Goal: Transaction & Acquisition: Purchase product/service

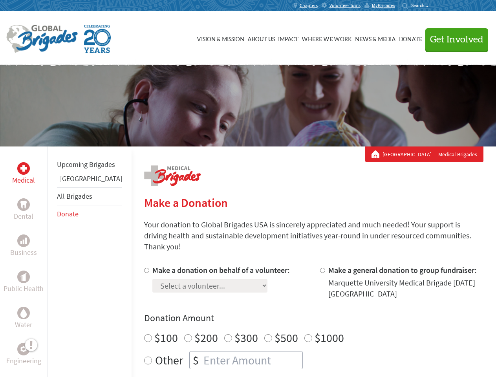
click at [434, 6] on div "Search for:" at bounding box center [417, 5] width 31 height 6
click at [454, 39] on span "Get Involved" at bounding box center [456, 39] width 53 height 9
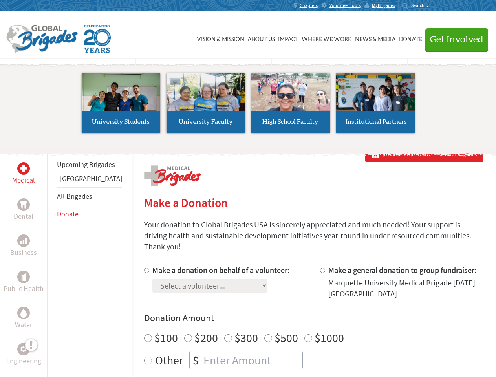
click at [248, 106] on li "High School Faculty" at bounding box center [290, 103] width 85 height 72
click at [52, 262] on div "Upcoming Brigades Panama All Brigades Donate" at bounding box center [89, 335] width 84 height 377
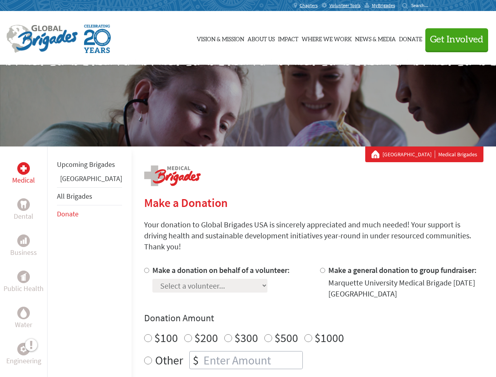
click at [300, 316] on div "Donation Amount $100 $200 $300 $500 $1000 Other $" at bounding box center [314, 340] width 340 height 57
click at [144, 268] on input "Make a donation on behalf of a volunteer:" at bounding box center [146, 270] width 5 height 5
radio input "true"
click at [320, 268] on input "Make a general donation to group fundraiser:" at bounding box center [322, 270] width 5 height 5
radio input "true"
